Goal: Find specific page/section: Find specific page/section

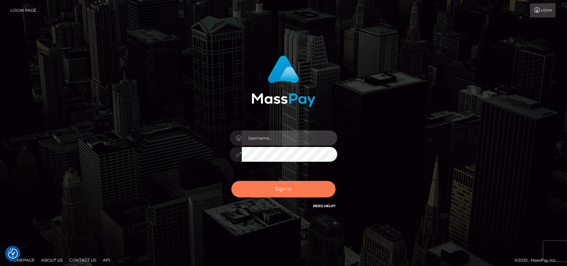
type input "petros.kidane"
click at [285, 191] on button "Sign in" at bounding box center [283, 189] width 104 height 16
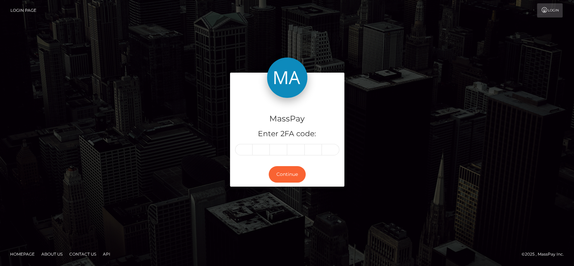
click at [0, 60] on div "MassPay Enter 2FA code: Continue" at bounding box center [287, 133] width 574 height 222
click at [241, 152] on input "text" at bounding box center [243, 149] width 17 height 11
type input "4"
type input "6"
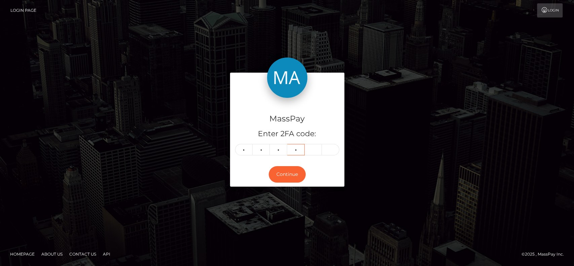
type input "0"
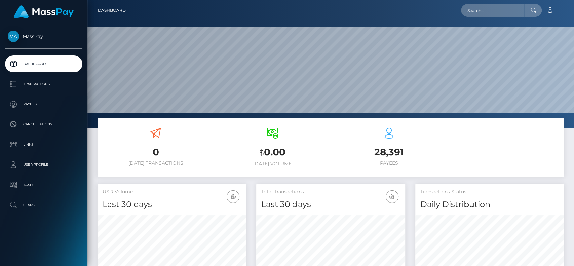
scroll to position [119, 149]
click at [484, 2] on nav "Dashboard Loading... Loading... Account Edit Profile" at bounding box center [330, 10] width 487 height 21
click at [483, 14] on input "text" at bounding box center [492, 10] width 63 height 13
paste input "https://masspaygroup.slack.com/archives/C06STQGS0V9/p1757773037330769"
type input "https://masspaygroup.slack.com/archives/C06STQGS0V9/p1757773037330769"
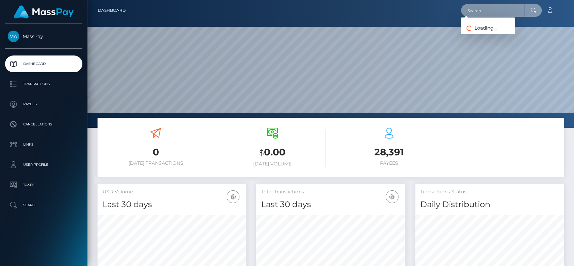
scroll to position [0, 0]
type input "a"
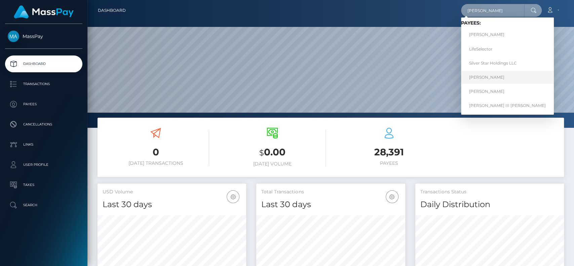
type input "john"
click at [476, 77] on link "John Moreno" at bounding box center [507, 77] width 93 height 12
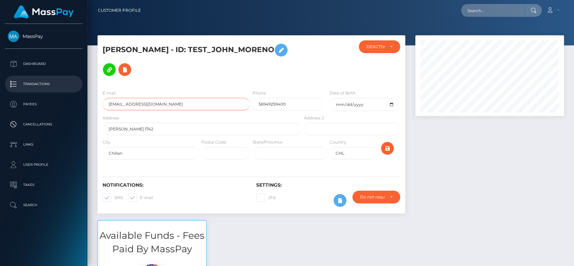
drag, startPoint x: 191, startPoint y: 101, endPoint x: 24, endPoint y: 90, distance: 167.9
click at [24, 90] on div "MassPay Dashboard Transactions Payees Cancellations Links User Profile" at bounding box center [287, 133] width 574 height 266
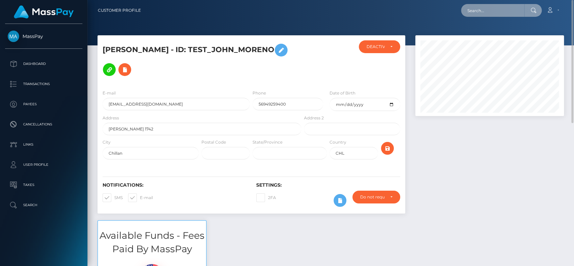
click at [496, 12] on input "text" at bounding box center [492, 10] width 63 height 13
paste input "johnmoreh@hotmail.com"
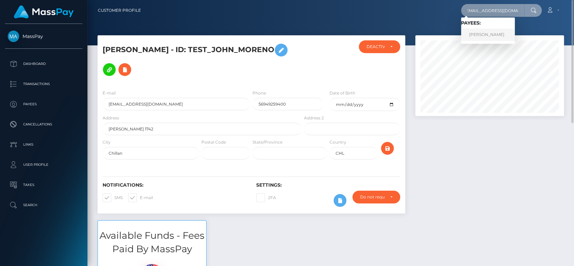
type input "johnmoreh@hotmail.com"
click at [493, 33] on link "John Moreno" at bounding box center [488, 35] width 54 height 12
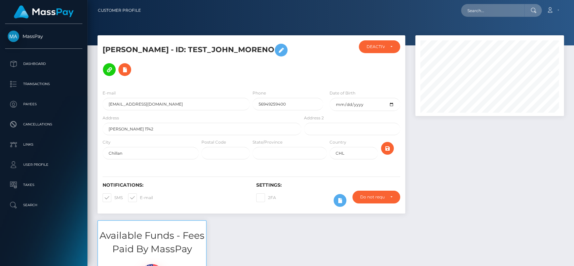
scroll to position [81, 149]
click at [495, 12] on input "text" at bounding box center [492, 10] width 63 height 13
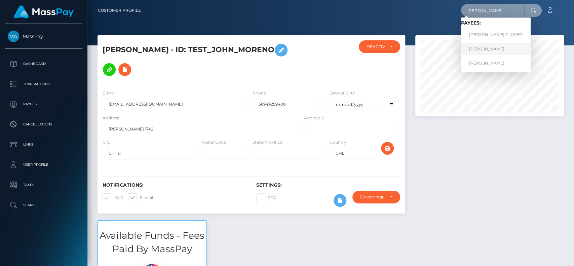
type input "mike"
click at [486, 53] on link "Mike Long" at bounding box center [496, 49] width 70 height 12
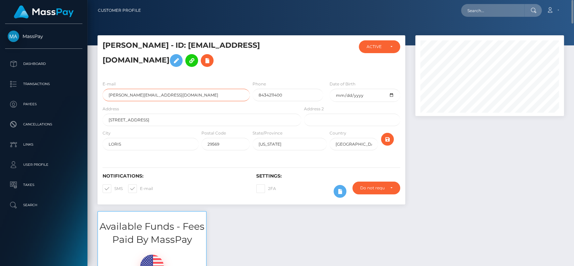
drag, startPoint x: 200, startPoint y: 103, endPoint x: 88, endPoint y: 90, distance: 112.1
click at [218, 70] on h5 "[PERSON_NAME] - ID: [EMAIL_ADDRESS][DOMAIN_NAME]" at bounding box center [200, 55] width 195 height 30
